Goal: Information Seeking & Learning: Learn about a topic

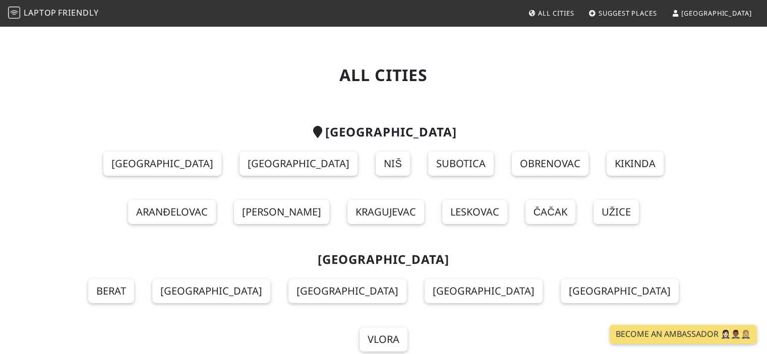
click at [733, 10] on span "[GEOGRAPHIC_DATA]" at bounding box center [716, 13] width 70 height 9
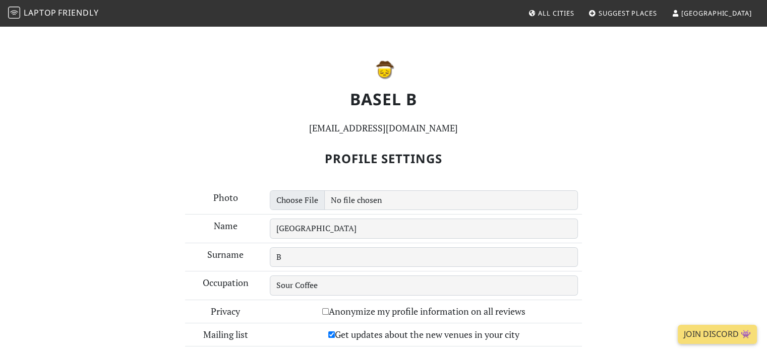
drag, startPoint x: 510, startPoint y: 87, endPoint x: 490, endPoint y: 80, distance: 20.9
click at [490, 80] on p at bounding box center [383, 69] width 601 height 24
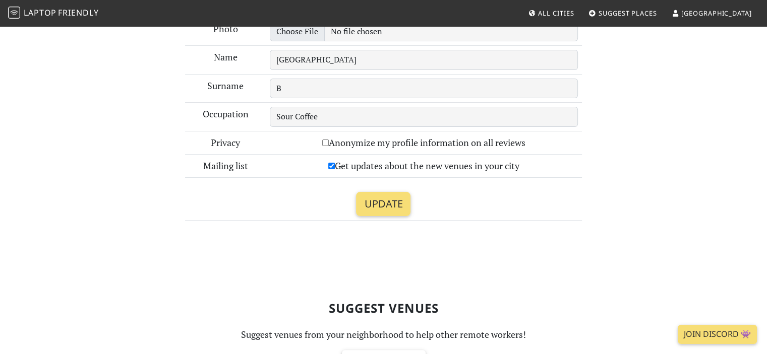
drag, startPoint x: 628, startPoint y: 117, endPoint x: 630, endPoint y: 134, distance: 16.8
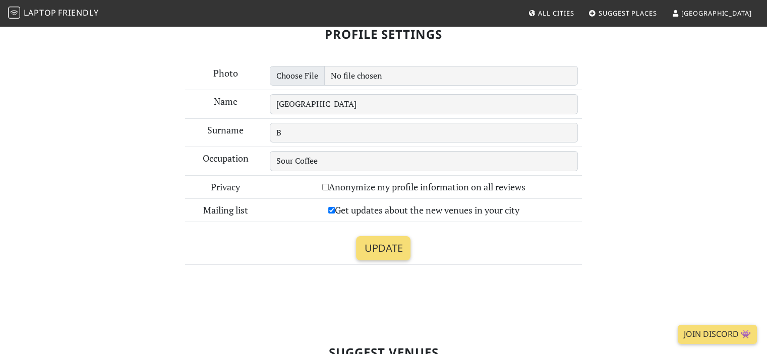
scroll to position [134, 0]
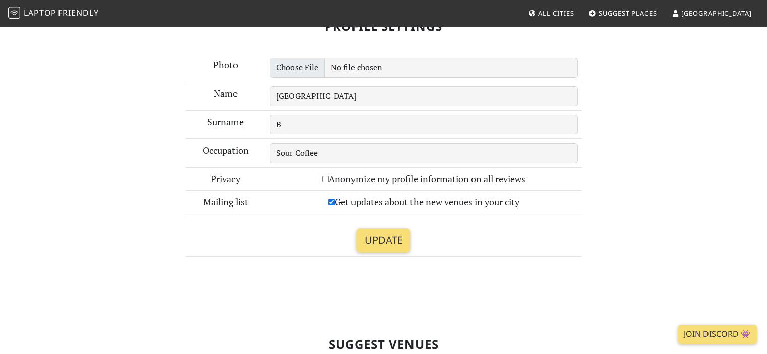
drag, startPoint x: 611, startPoint y: 134, endPoint x: 618, endPoint y: 157, distance: 24.2
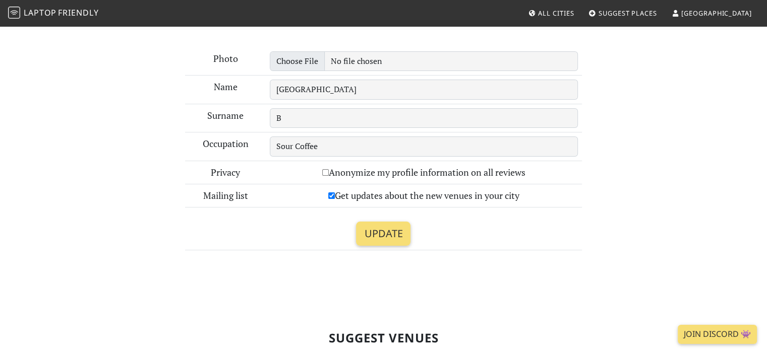
scroll to position [145, 0]
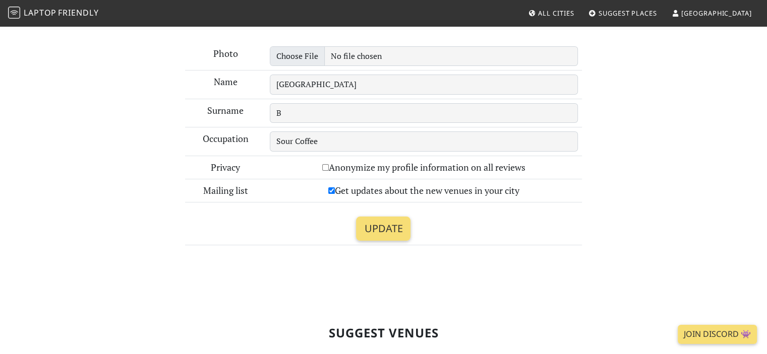
drag, startPoint x: 603, startPoint y: 148, endPoint x: 606, endPoint y: 171, distance: 22.8
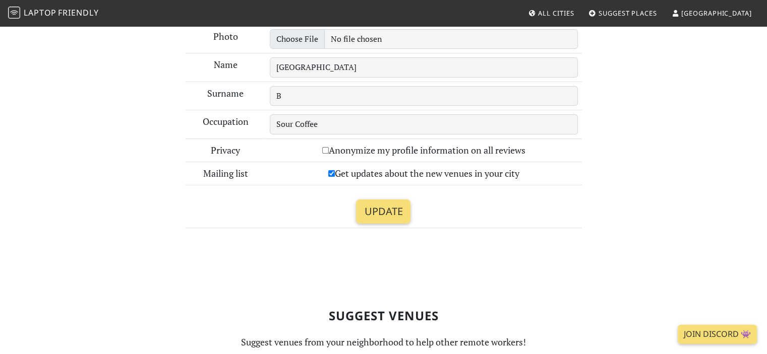
drag, startPoint x: 593, startPoint y: 137, endPoint x: 598, endPoint y: 160, distance: 23.7
drag, startPoint x: 596, startPoint y: 125, endPoint x: 611, endPoint y: 205, distance: 82.0
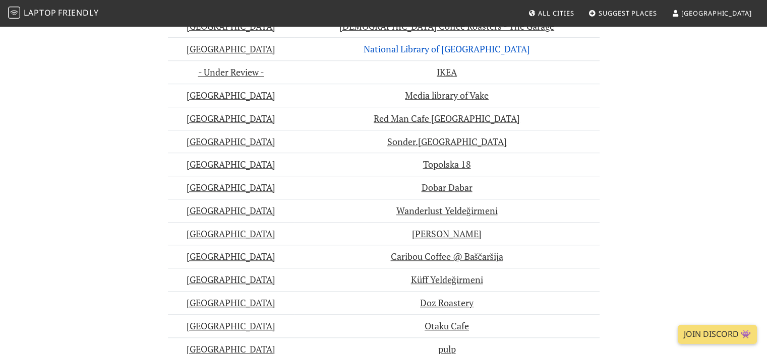
scroll to position [710, 0]
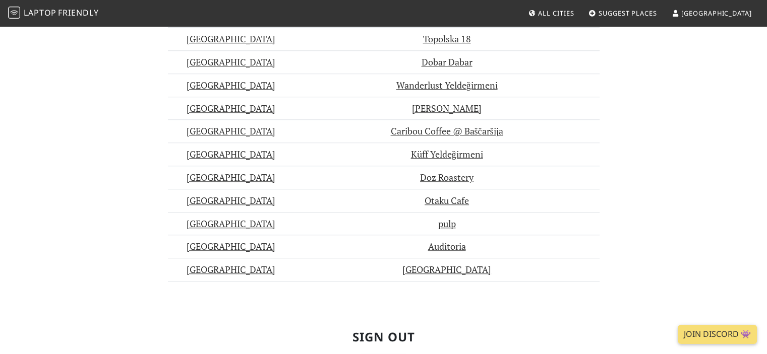
drag, startPoint x: 64, startPoint y: 129, endPoint x: 77, endPoint y: 167, distance: 40.0
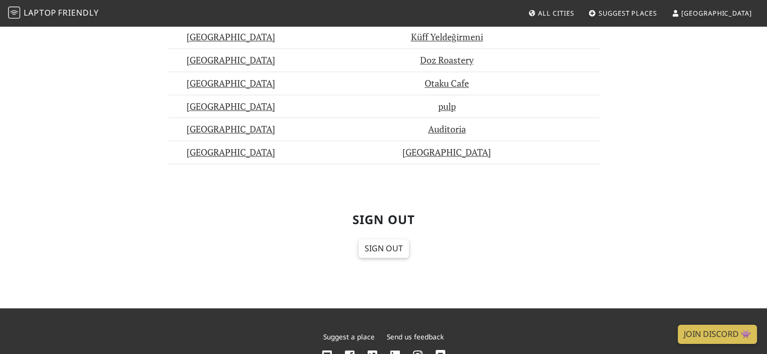
drag, startPoint x: 91, startPoint y: 155, endPoint x: 90, endPoint y: 142, distance: 13.1
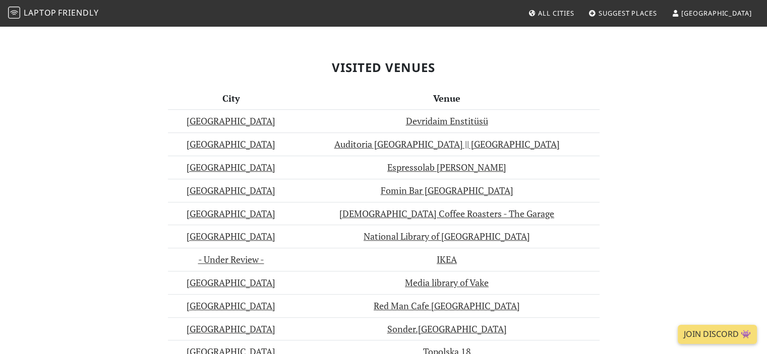
drag, startPoint x: 94, startPoint y: 183, endPoint x: 100, endPoint y: 164, distance: 20.4
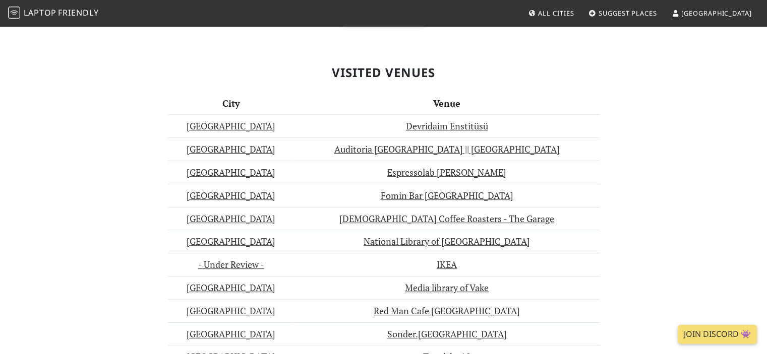
scroll to position [512, 0]
drag, startPoint x: 60, startPoint y: 144, endPoint x: 60, endPoint y: 129, distance: 15.1
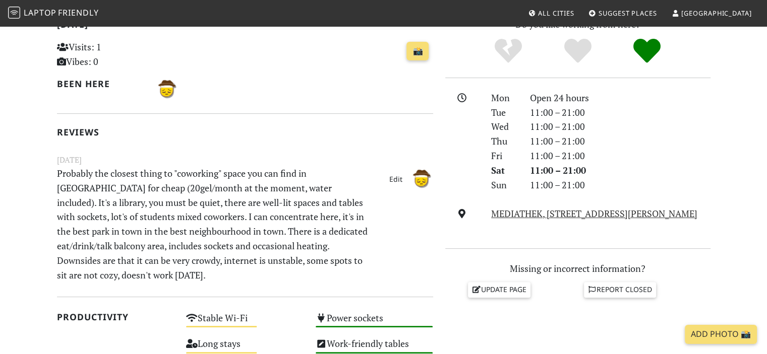
scroll to position [252, 0]
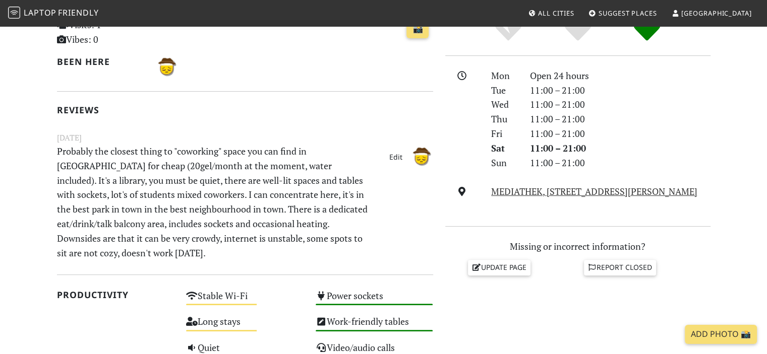
drag, startPoint x: 228, startPoint y: 152, endPoint x: 257, endPoint y: 151, distance: 28.8
drag, startPoint x: 341, startPoint y: 154, endPoint x: 342, endPoint y: 161, distance: 6.6
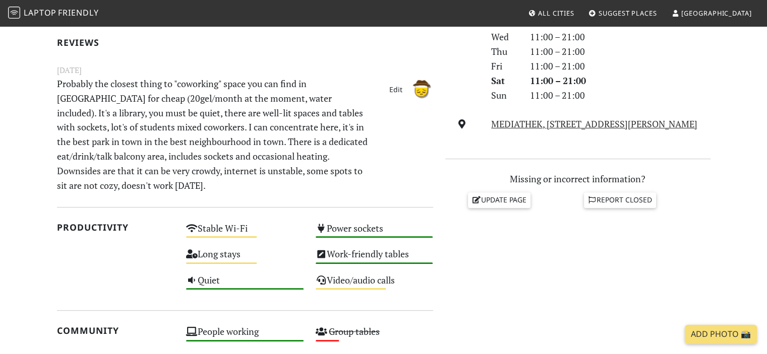
scroll to position [302, 0]
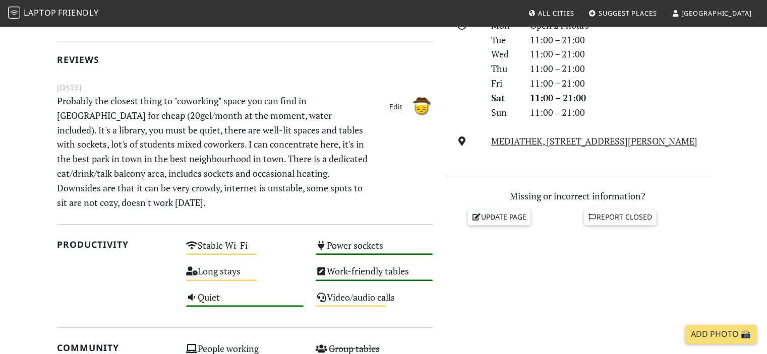
drag, startPoint x: 205, startPoint y: 149, endPoint x: 242, endPoint y: 149, distance: 37.3
drag, startPoint x: 242, startPoint y: 149, endPoint x: 140, endPoint y: 156, distance: 102.1
click at [137, 154] on p "Probably the closest thing to "coworking" space you can find in [GEOGRAPHIC_DAT…" at bounding box center [213, 152] width 324 height 116
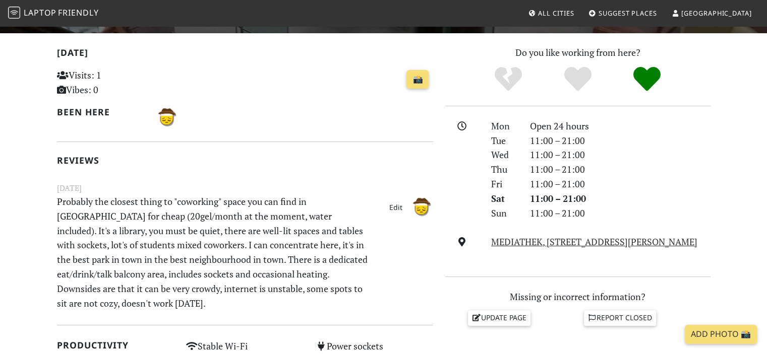
scroll to position [202, 0]
drag, startPoint x: 264, startPoint y: 161, endPoint x: 189, endPoint y: 156, distance: 75.3
click at [189, 156] on h2 "Reviews" at bounding box center [245, 160] width 376 height 11
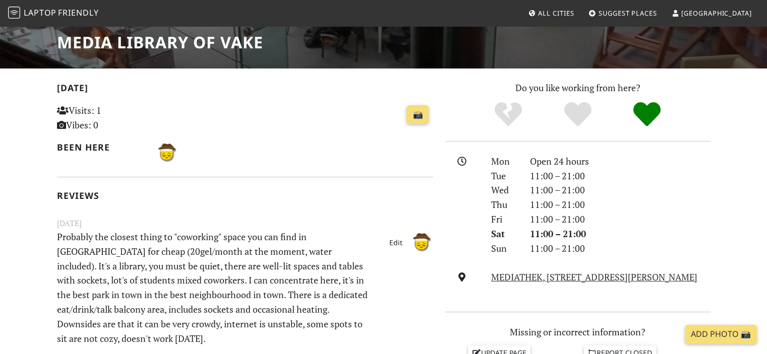
scroll to position [151, 0]
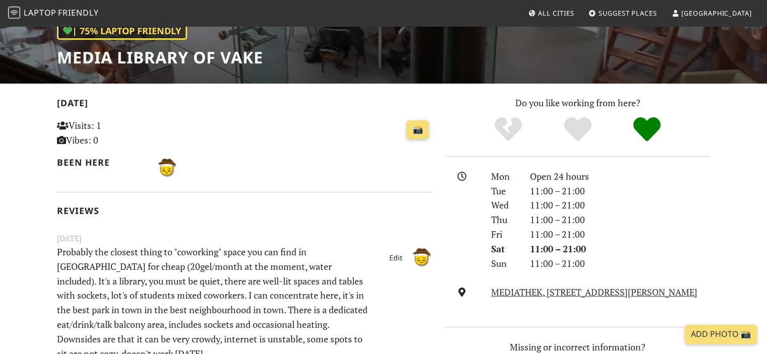
drag, startPoint x: 289, startPoint y: 171, endPoint x: 313, endPoint y: 217, distance: 51.9
drag, startPoint x: 313, startPoint y: 217, endPoint x: 268, endPoint y: 217, distance: 44.4
click at [268, 217] on div "[DATE] Visits: 1 Vibes: 0 📸 Been here Reviews [DATE] Probably the closest thing…" at bounding box center [245, 229] width 376 height 267
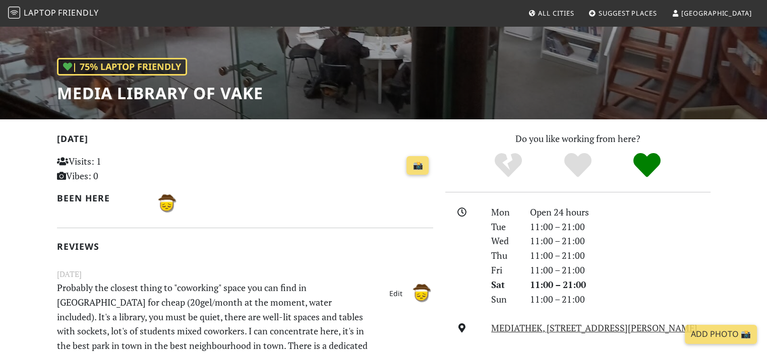
scroll to position [101, 0]
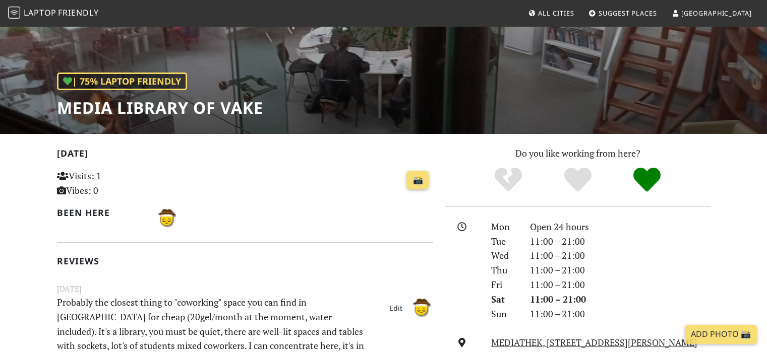
drag, startPoint x: 347, startPoint y: 224, endPoint x: 272, endPoint y: 167, distance: 94.3
click at [272, 167] on div "📸" at bounding box center [309, 180] width 247 height 27
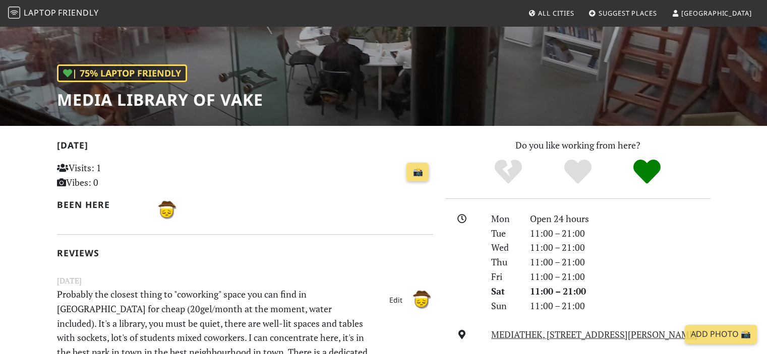
scroll to position [0, 0]
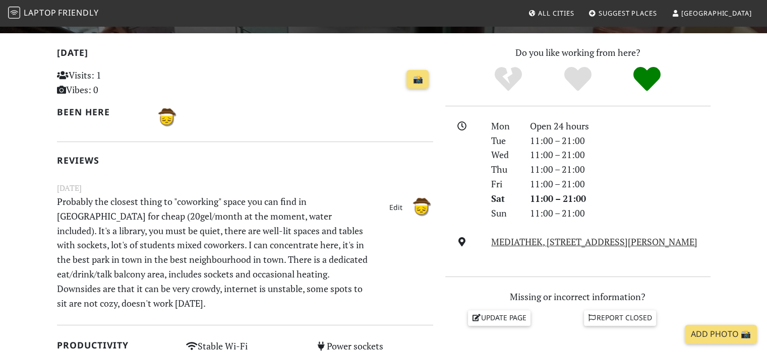
click at [297, 152] on div "[DATE] Visits: 1 Vibes: 0 📸 Been here Reviews [DATE] Probably the closest thing…" at bounding box center [245, 178] width 376 height 267
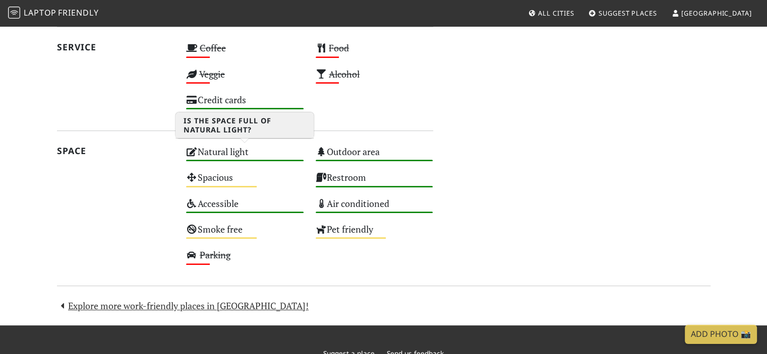
scroll to position [721, 0]
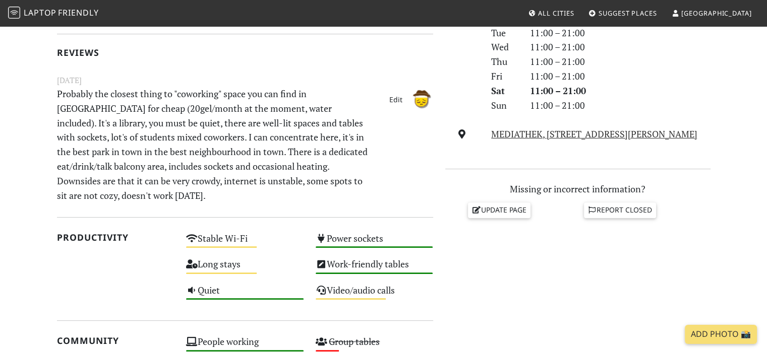
drag, startPoint x: 70, startPoint y: 195, endPoint x: 82, endPoint y: 163, distance: 33.3
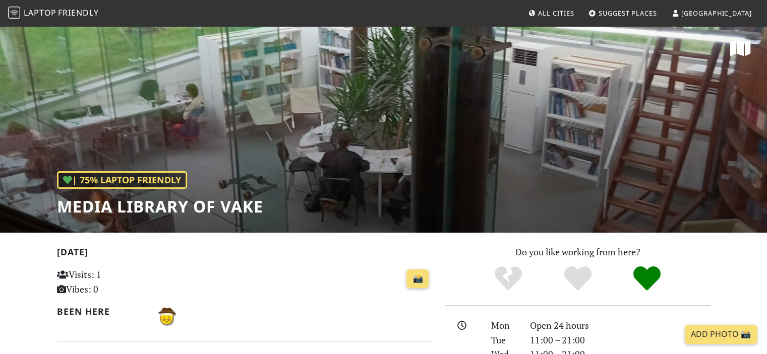
scroll to position [0, 0]
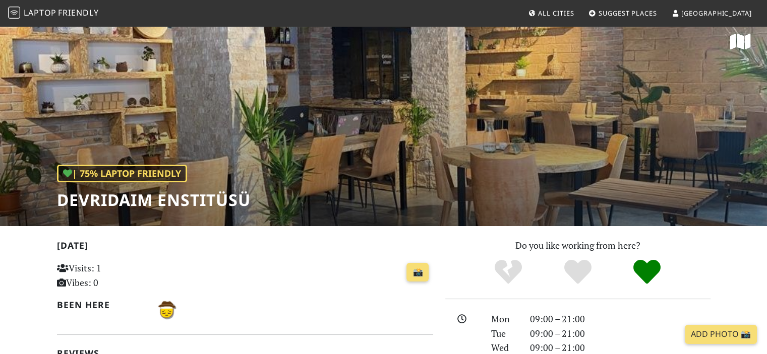
drag, startPoint x: 310, startPoint y: 108, endPoint x: 324, endPoint y: 121, distance: 19.6
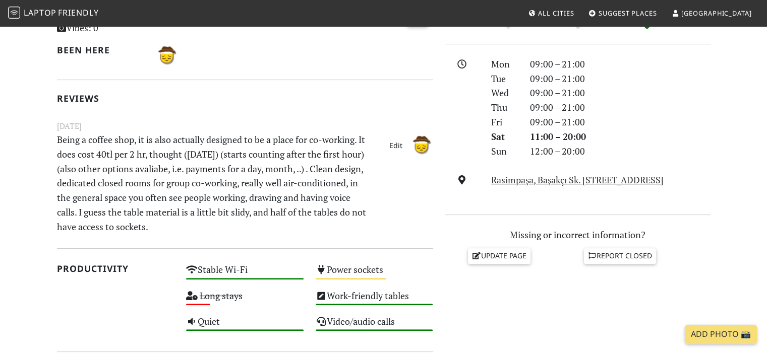
scroll to position [262, 0]
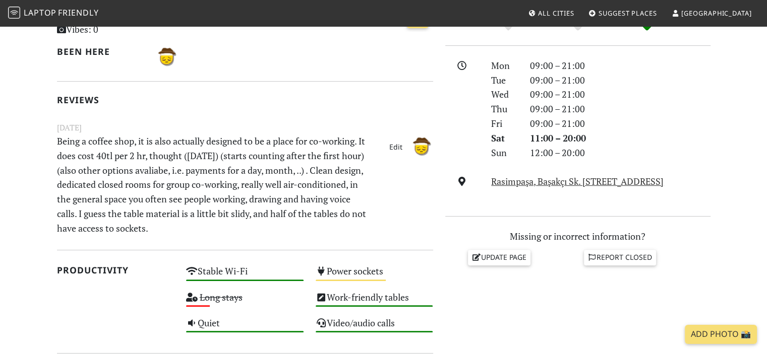
drag, startPoint x: 334, startPoint y: 159, endPoint x: 329, endPoint y: 157, distance: 5.7
drag, startPoint x: 329, startPoint y: 157, endPoint x: 270, endPoint y: 144, distance: 59.9
click at [270, 144] on p "Being a coffee shop, it is also actually designed to be a place for co-working.…" at bounding box center [213, 185] width 324 height 102
drag, startPoint x: 317, startPoint y: 171, endPoint x: 274, endPoint y: 171, distance: 42.9
click at [274, 171] on p "Being a coffee shop, it is also actually designed to be a place for co-working.…" at bounding box center [213, 185] width 324 height 102
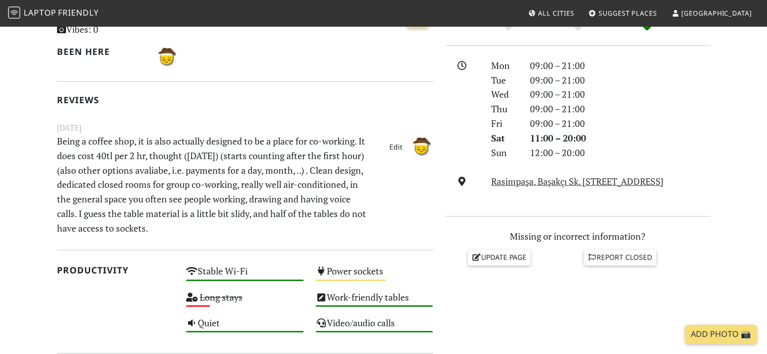
drag, startPoint x: 314, startPoint y: 170, endPoint x: 241, endPoint y: 168, distance: 72.6
click at [241, 168] on p "Being a coffee shop, it is also actually designed to be a place for co-working.…" at bounding box center [213, 185] width 324 height 102
drag, startPoint x: 320, startPoint y: 170, endPoint x: 248, endPoint y: 170, distance: 71.6
click at [258, 169] on p "Being a coffee shop, it is also actually designed to be a place for co-working.…" at bounding box center [213, 185] width 324 height 102
drag, startPoint x: 268, startPoint y: 173, endPoint x: 366, endPoint y: 171, distance: 97.8
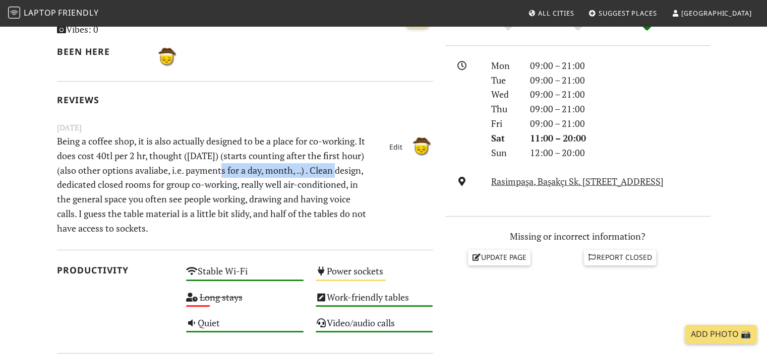
click at [366, 171] on p "Being a coffee shop, it is also actually designed to be a place for co-working.…" at bounding box center [213, 185] width 324 height 102
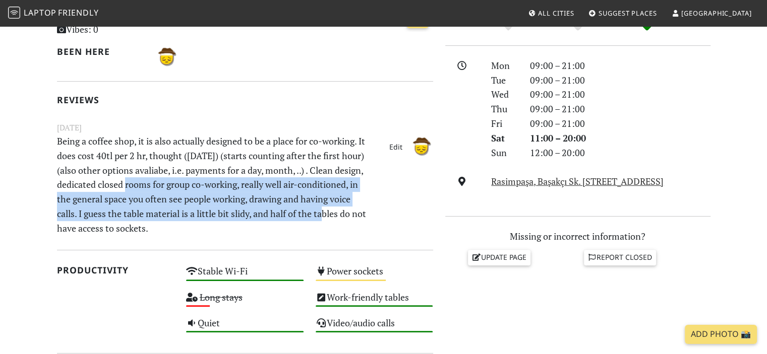
drag, startPoint x: 155, startPoint y: 184, endPoint x: 371, endPoint y: 212, distance: 218.0
click at [371, 212] on p "Being a coffee shop, it is also actually designed to be a place for co-working.…" at bounding box center [213, 185] width 324 height 102
click at [373, 211] on p "Being a coffee shop, it is also actually designed to be a place for co-working.…" at bounding box center [213, 185] width 324 height 102
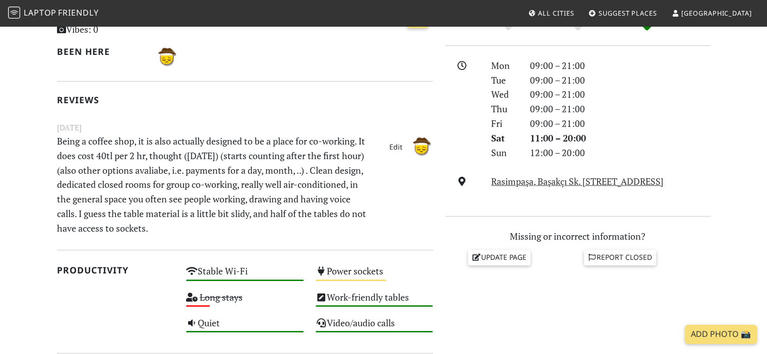
drag, startPoint x: 166, startPoint y: 201, endPoint x: 281, endPoint y: 231, distance: 119.0
click at [281, 231] on p "Being a coffee shop, it is also actually designed to be a place for co-working.…" at bounding box center [213, 185] width 324 height 102
click at [279, 229] on p "Being a coffee shop, it is also actually designed to be a place for co-working.…" at bounding box center [213, 185] width 324 height 102
drag, startPoint x: 227, startPoint y: 227, endPoint x: 30, endPoint y: 210, distance: 197.8
click at [30, 210] on section "Today Visits: 1 Vibes: 0 📸 Been here Reviews December 09, 2022 Being a coffee s…" at bounding box center [383, 339] width 767 height 732
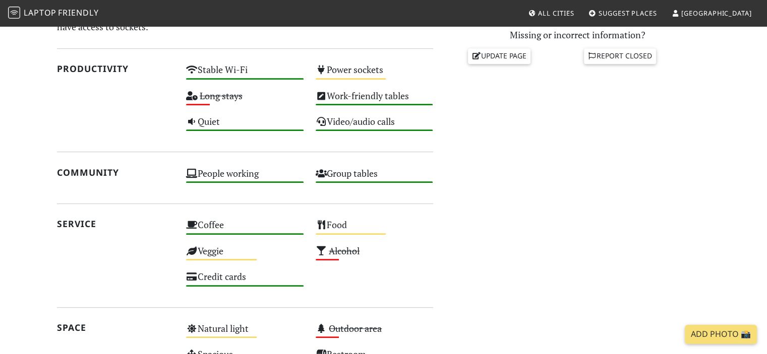
click at [14, 184] on section "Today Visits: 1 Vibes: 0 📸 Been here Reviews December 09, 2022 Being a coffee s…" at bounding box center [383, 137] width 767 height 732
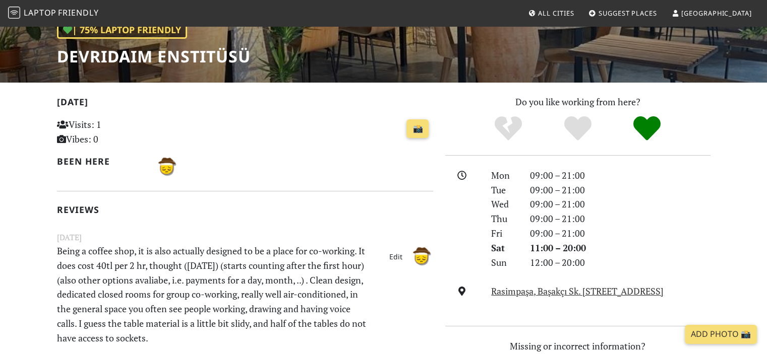
scroll to position [152, 0]
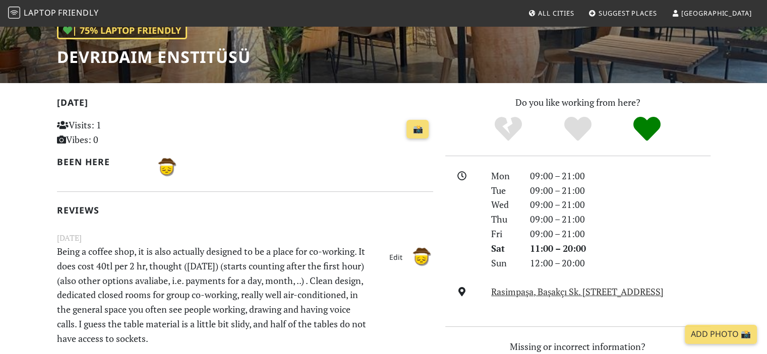
drag, startPoint x: 309, startPoint y: 211, endPoint x: 314, endPoint y: 229, distance: 18.3
drag, startPoint x: 314, startPoint y: 229, endPoint x: 273, endPoint y: 227, distance: 40.4
click at [273, 227] on div "Today Visits: 1 Vibes: 0 📸 Been here Reviews December 09, 2022 Being a coffee s…" at bounding box center [245, 221] width 376 height 253
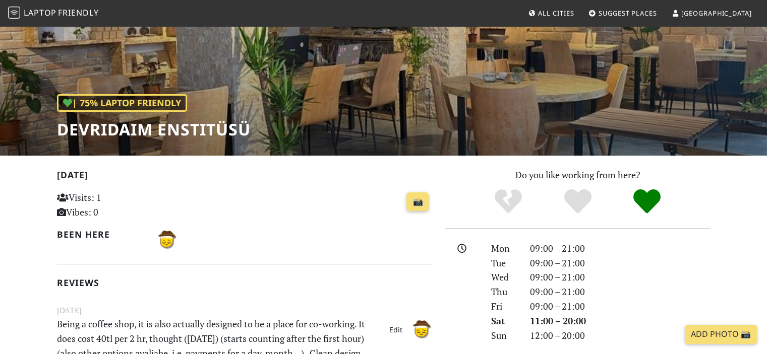
scroll to position [1, 0]
